Goal: Check status: Check status

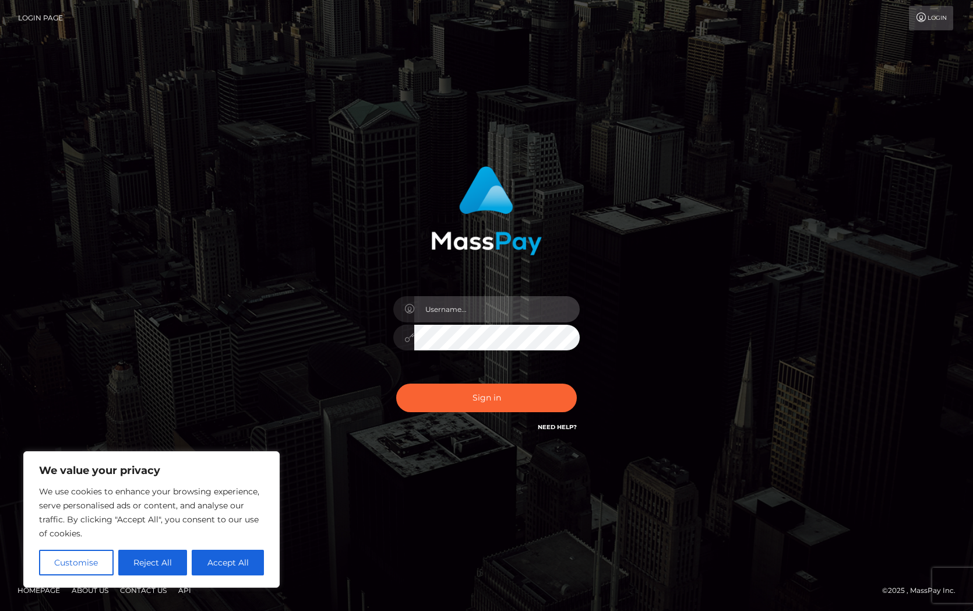
click at [476, 306] on input "text" at bounding box center [497, 309] width 166 height 26
type input "Christine.Silversocial"
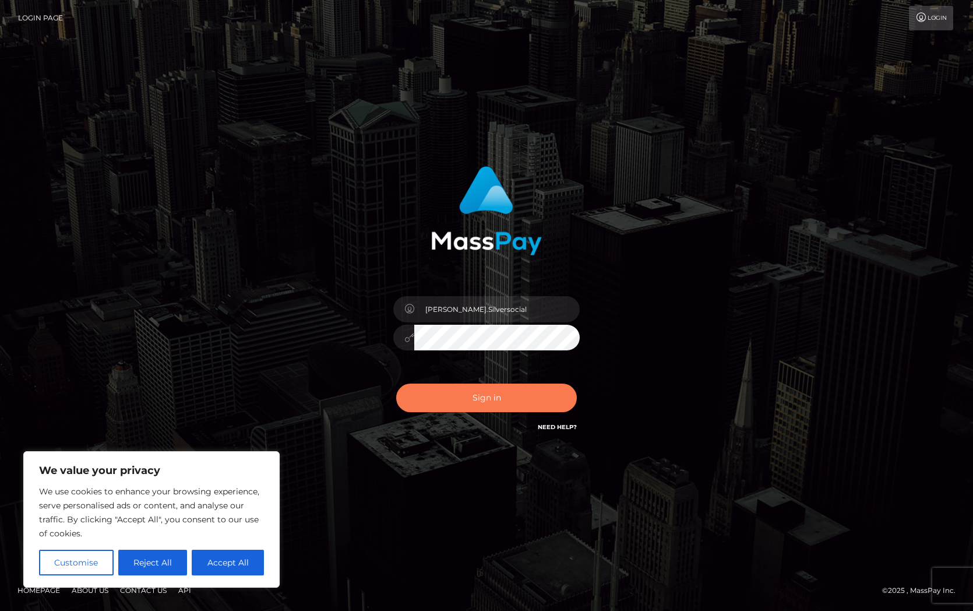
click at [505, 392] on button "Sign in" at bounding box center [486, 397] width 181 height 29
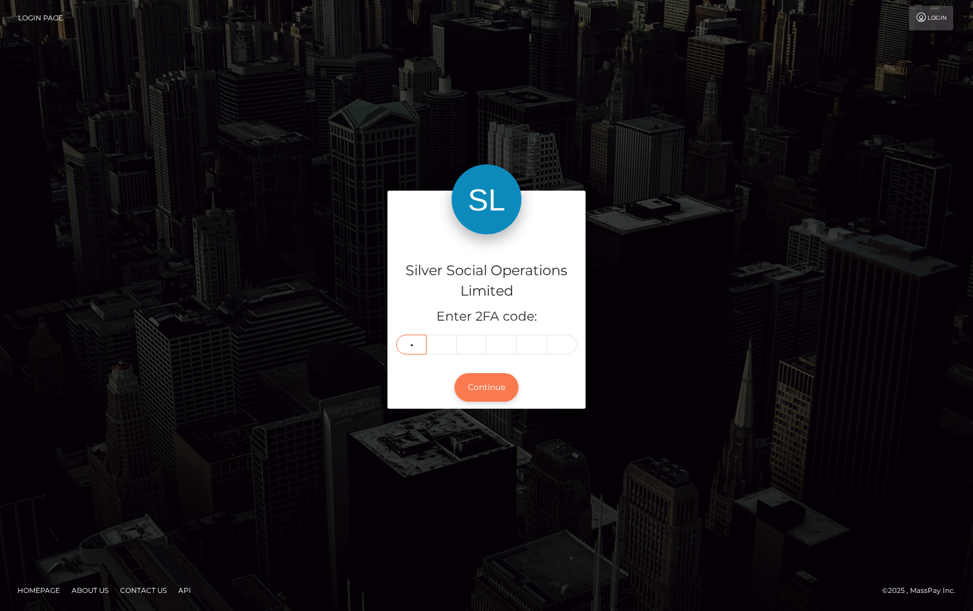
type input "3"
type input "6"
type input "2"
type input "9"
type input "8"
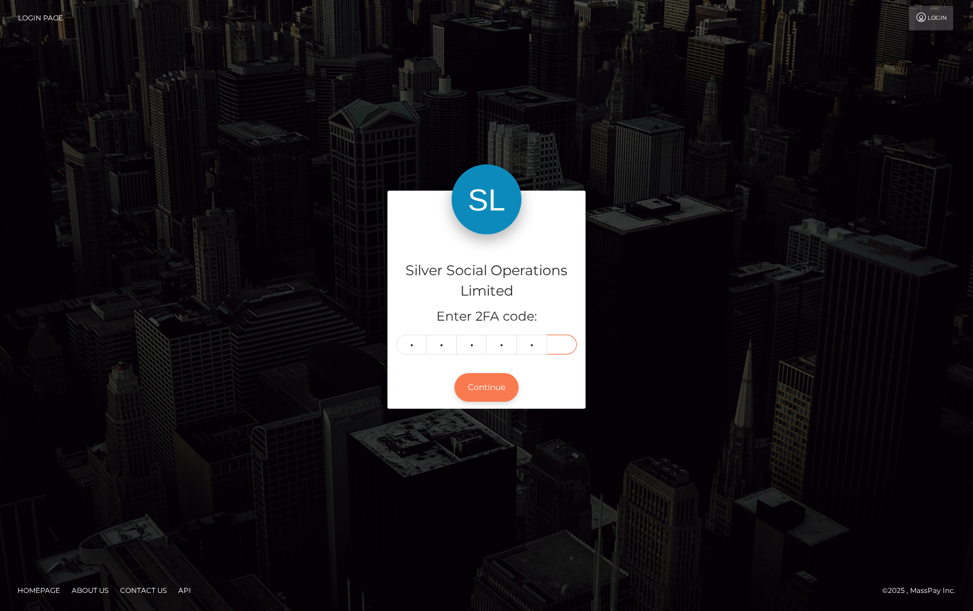
type input "2"
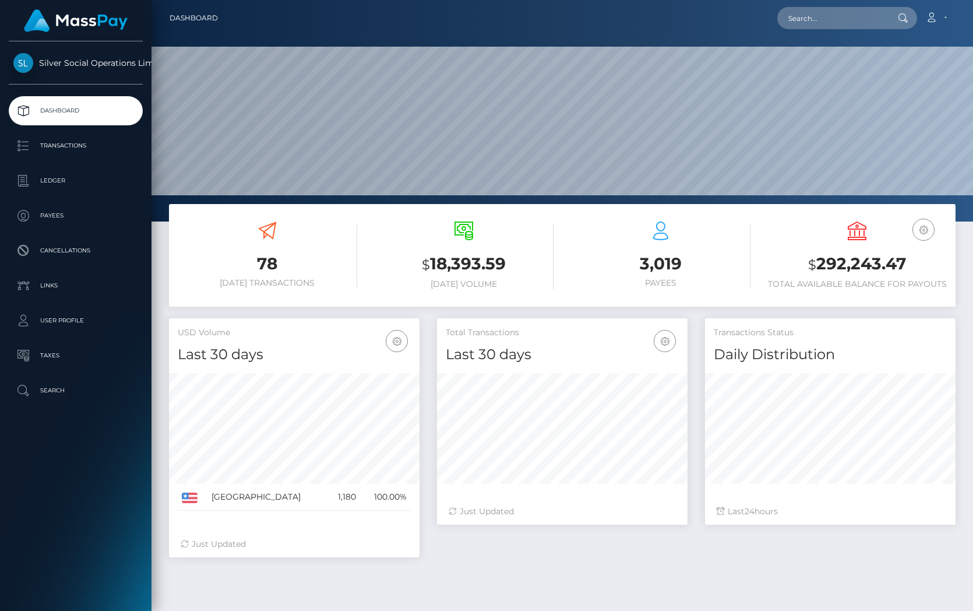
scroll to position [206, 251]
click at [841, 258] on h3 "$ 292,243.47" at bounding box center [857, 264] width 179 height 24
click at [856, 261] on h3 "$ 292,243.47" at bounding box center [857, 264] width 179 height 24
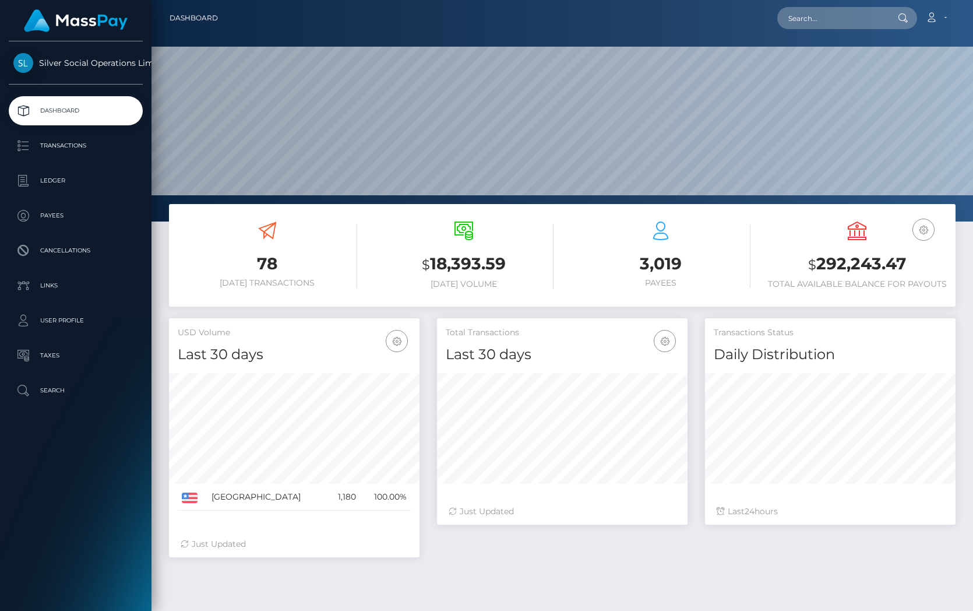
click at [872, 263] on h3 "$ 292,243.47" at bounding box center [857, 264] width 179 height 24
copy h3 "292,243.47"
